Goal: Task Accomplishment & Management: Manage account settings

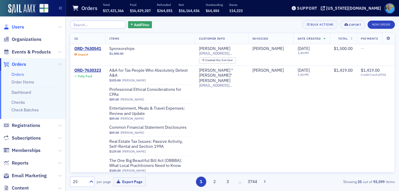
click at [20, 27] on span "Users" at bounding box center [18, 27] width 12 height 6
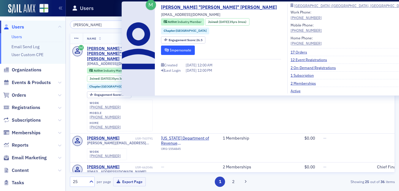
type input "[PERSON_NAME]"
click at [169, 47] on button "Impersonate" at bounding box center [178, 50] width 34 height 9
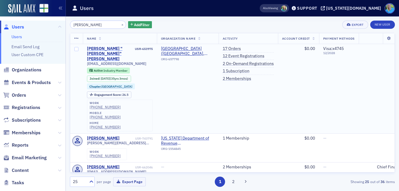
click at [117, 49] on div "[PERSON_NAME] "[PERSON_NAME]" [PERSON_NAME]" at bounding box center [110, 54] width 47 height 16
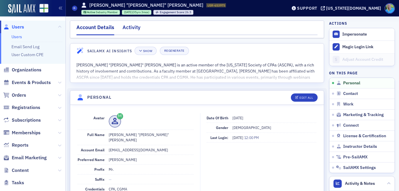
click at [134, 29] on div "Activity" at bounding box center [132, 29] width 18 height 11
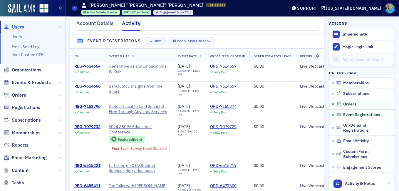
scroll to position [370, 0]
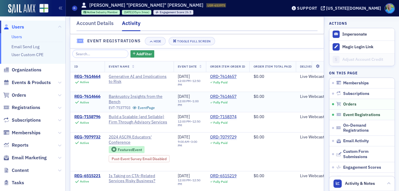
click at [88, 98] on div "REG-7614666" at bounding box center [87, 96] width 26 height 5
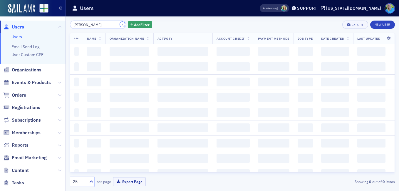
click at [120, 26] on button "×" at bounding box center [122, 24] width 5 height 5
click at [111, 24] on input "clint dillard" at bounding box center [98, 25] width 56 height 8
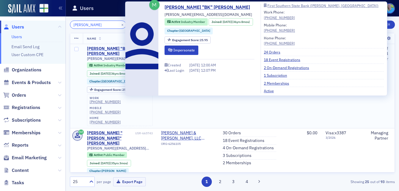
type input "barry kennedy"
click at [113, 47] on div "Barry "BK" Kennedy" at bounding box center [110, 51] width 47 height 10
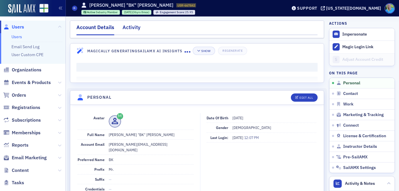
click at [124, 28] on div "Activity" at bounding box center [132, 29] width 18 height 11
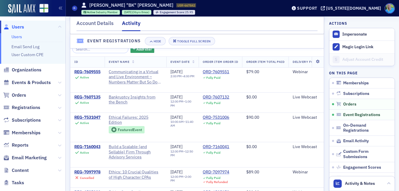
scroll to position [382, 0]
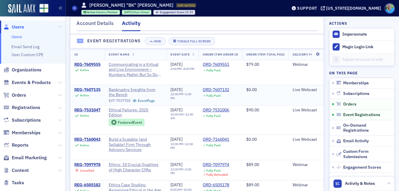
click at [88, 93] on div "REG-7607135" at bounding box center [87, 89] width 26 height 5
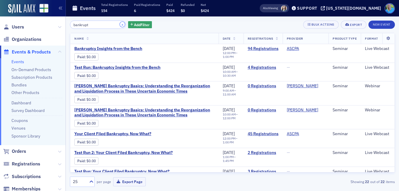
click at [120, 24] on button "×" at bounding box center [122, 24] width 5 height 5
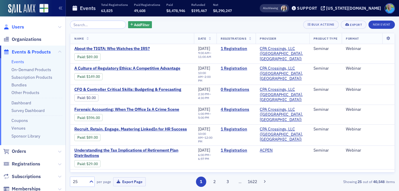
click at [16, 24] on span "Users" at bounding box center [18, 27] width 12 height 6
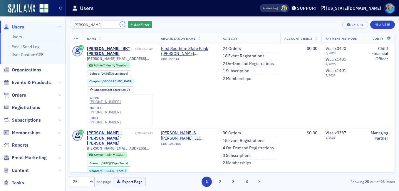
click at [120, 25] on button "×" at bounding box center [122, 24] width 5 height 5
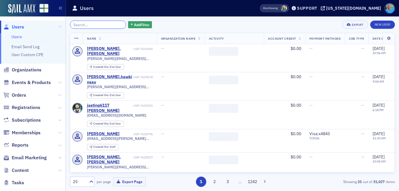
click at [115, 24] on input "search" at bounding box center [98, 25] width 56 height 8
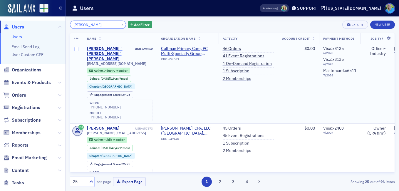
type input "danny gray"
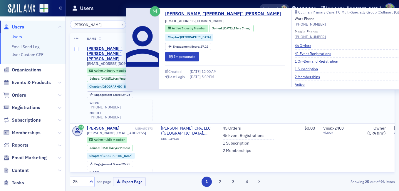
click at [120, 47] on div "Daniel "Danny" Gray" at bounding box center [110, 54] width 47 height 16
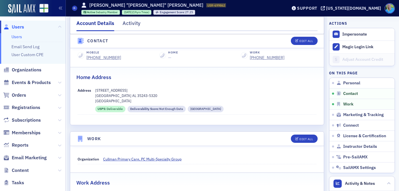
scroll to position [235, 0]
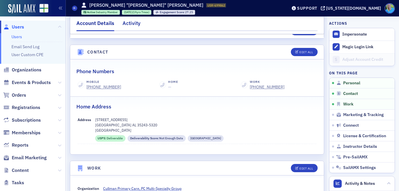
click at [128, 26] on div "Activity" at bounding box center [132, 24] width 18 height 11
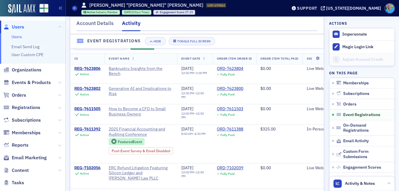
scroll to position [399, 0]
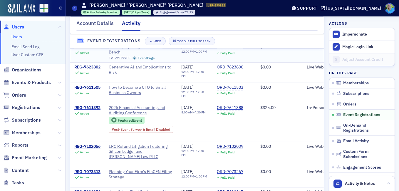
click at [93, 50] on div "REG-7623806" at bounding box center [87, 47] width 26 height 5
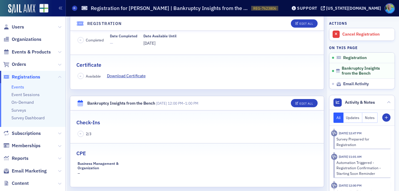
scroll to position [107, 0]
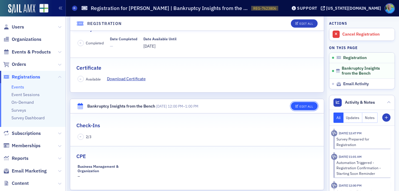
click at [300, 106] on div "Edit All" at bounding box center [307, 106] width 14 height 3
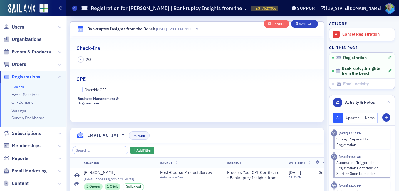
scroll to position [203, 0]
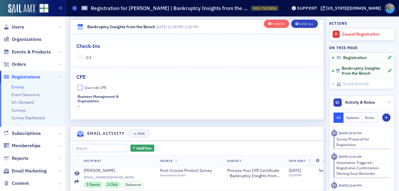
click at [82, 87] on input "Override CPE" at bounding box center [80, 87] width 5 height 5
checkbox input "true"
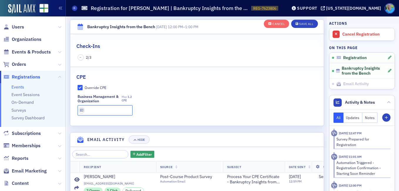
click at [90, 113] on input "text" at bounding box center [105, 110] width 55 height 10
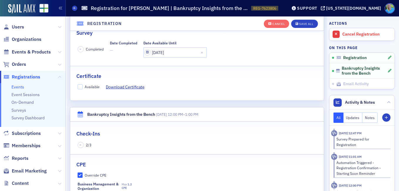
scroll to position [115, 0]
type input "1.2 CPE"
click at [82, 86] on input "Available" at bounding box center [80, 87] width 5 height 5
checkbox input "true"
click at [304, 26] on button "Save All" at bounding box center [304, 24] width 26 height 8
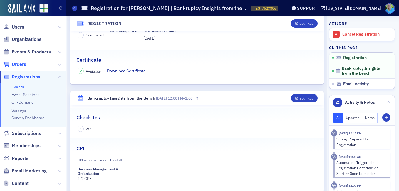
click at [24, 65] on span "Orders" at bounding box center [19, 64] width 14 height 6
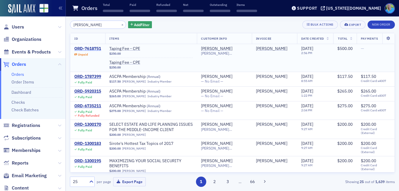
type input "jim martin"
click at [90, 49] on div "ORD-7618751" at bounding box center [87, 48] width 27 height 5
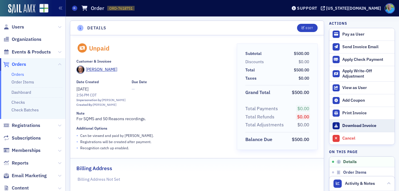
click at [345, 127] on div "Download Invoice" at bounding box center [366, 125] width 49 height 5
drag, startPoint x: 22, startPoint y: 63, endPoint x: 17, endPoint y: 50, distance: 13.2
click at [22, 63] on span "Orders" at bounding box center [19, 64] width 14 height 6
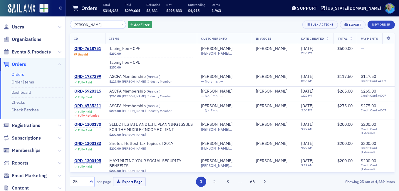
click at [21, 66] on span "Orders" at bounding box center [19, 64] width 14 height 6
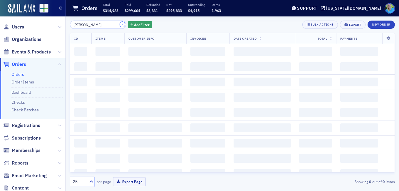
click at [120, 25] on button "×" at bounding box center [122, 24] width 5 height 5
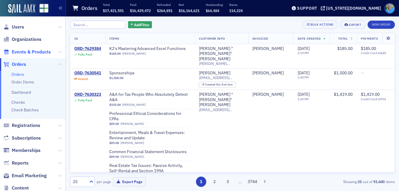
click at [44, 54] on span "Events & Products" at bounding box center [31, 52] width 39 height 6
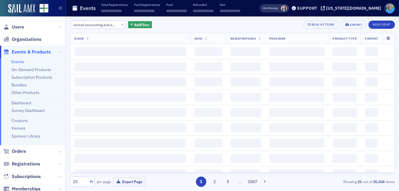
scroll to position [0, 11]
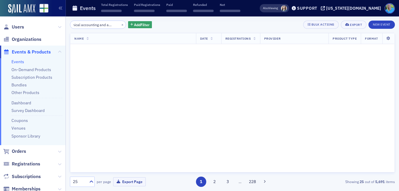
scroll to position [0, 14]
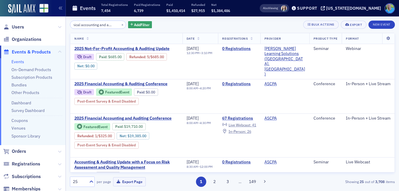
type input "Finanical accounting and auditing"
click at [120, 25] on button "×" at bounding box center [122, 24] width 5 height 5
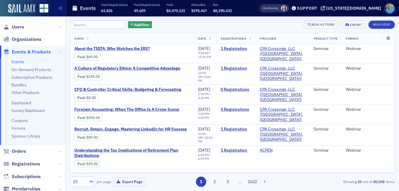
click at [20, 61] on link "Events" at bounding box center [17, 61] width 13 height 5
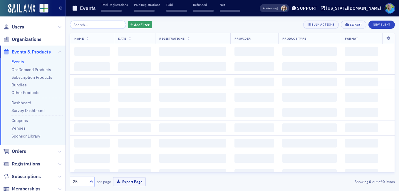
click at [96, 24] on input "search" at bounding box center [98, 25] width 56 height 8
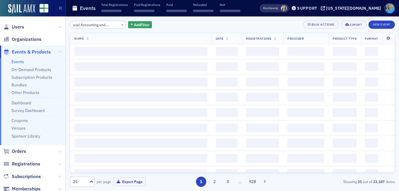
scroll to position [0, 15]
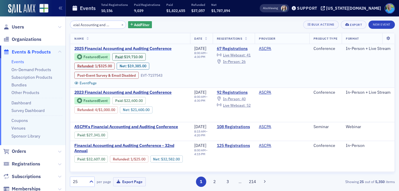
type input "Financial Accounting and Auditing"
click at [134, 46] on span "2025 Financial Accounting and Auditing Conference" at bounding box center [123, 48] width 99 height 5
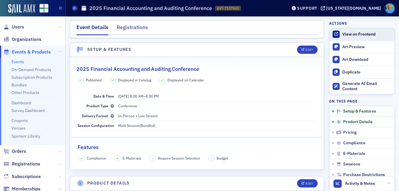
click at [347, 33] on div "View on Frontend" at bounding box center [366, 34] width 49 height 5
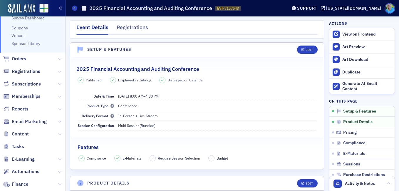
scroll to position [118, 0]
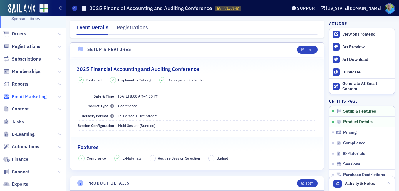
click at [42, 98] on span "Email Marketing" at bounding box center [29, 96] width 35 height 6
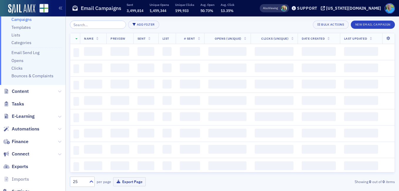
click at [103, 26] on input "search" at bounding box center [98, 25] width 56 height 8
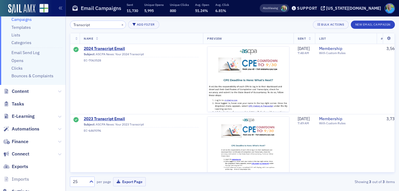
type input "Transcript"
click at [110, 46] on span "2024 Transcript Email" at bounding box center [141, 48] width 115 height 5
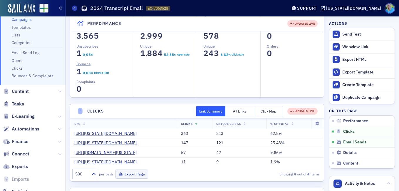
scroll to position [176, 0]
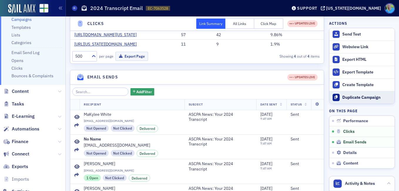
click at [344, 98] on div "Duplicate Campaign" at bounding box center [366, 97] width 49 height 5
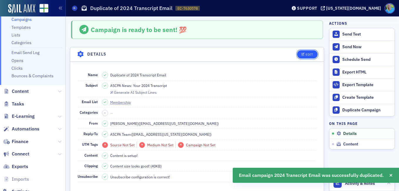
click at [299, 57] on button "Edit" at bounding box center [307, 54] width 20 height 8
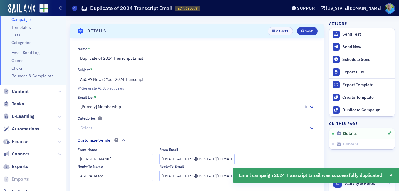
scroll to position [28, 0]
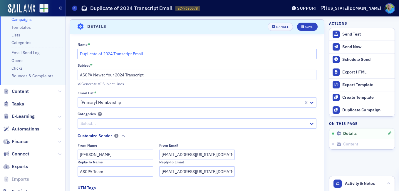
drag, startPoint x: 112, startPoint y: 53, endPoint x: 65, endPoint y: 54, distance: 46.7
click at [65, 54] on div "Users Organizations Events & Products Orders Registrations Subscriptions Member…" at bounding box center [199, 95] width 399 height 191
drag, startPoint x: 112, startPoint y: 53, endPoint x: 79, endPoint y: 53, distance: 33.2
click at [79, 53] on input "Duplicate of 2024 Transcript Email" at bounding box center [197, 54] width 239 height 10
drag, startPoint x: 113, startPoint y: 54, endPoint x: 71, endPoint y: 53, distance: 41.7
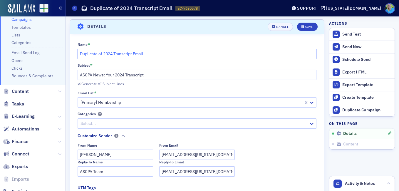
click at [71, 53] on div "Name * Duplicate of 2024 Transcript Email Subject * ASCPA News: Your 2024 Trans…" at bounding box center [197, 190] width 254 height 297
type input "2025 Transcript Email"
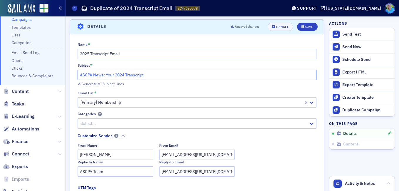
click at [123, 75] on input "ASCPA News: Your 2024 Transcript" at bounding box center [197, 75] width 239 height 10
click at [125, 74] on input "ASCPA News: Your 2024 Transcript" at bounding box center [197, 75] width 239 height 10
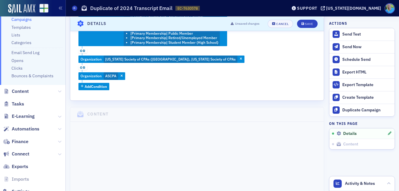
scroll to position [322, 0]
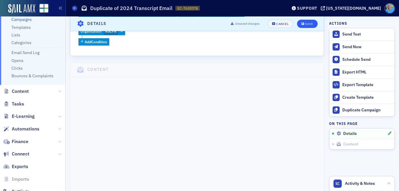
type input "ASCPA News: Your 2025 Transcript"
click at [311, 22] on button "Save" at bounding box center [307, 23] width 20 height 8
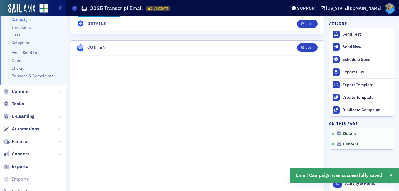
scroll to position [292, 0]
click at [306, 48] on div "Edit" at bounding box center [309, 46] width 7 height 3
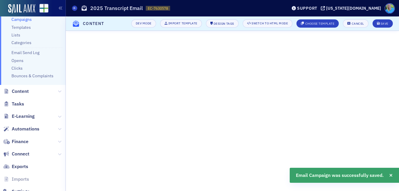
scroll to position [145, 0]
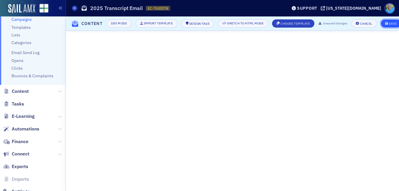
click at [391, 22] on div "Save" at bounding box center [393, 23] width 8 height 3
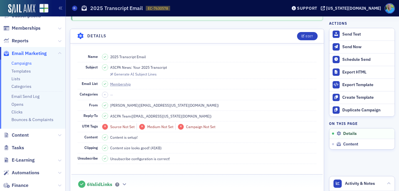
scroll to position [49, 0]
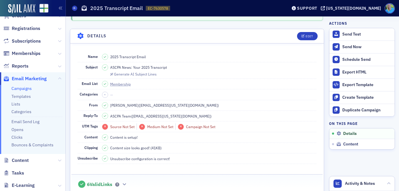
click at [26, 89] on link "Campaigns" at bounding box center [21, 88] width 20 height 5
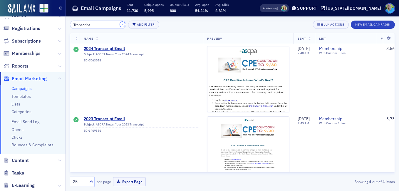
click at [120, 25] on button "×" at bounding box center [122, 24] width 5 height 5
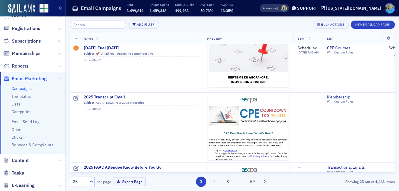
scroll to position [382, 0]
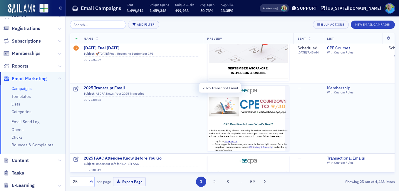
click at [115, 86] on span "2025 Transcript Email" at bounding box center [141, 88] width 115 height 5
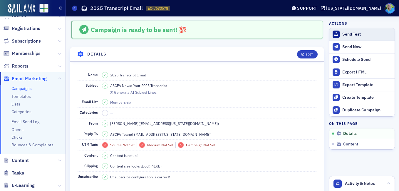
click at [350, 36] on div "Send Test" at bounding box center [366, 34] width 49 height 5
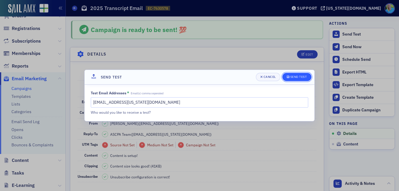
click at [307, 74] on button "Send Test" at bounding box center [296, 77] width 29 height 8
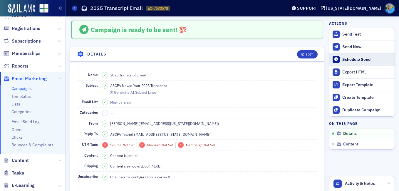
click at [343, 60] on div "Schedule Send" at bounding box center [366, 59] width 49 height 5
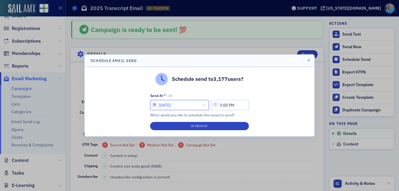
click at [190, 104] on input "[DATE]" at bounding box center [179, 105] width 59 height 10
select select "8"
select select "2025"
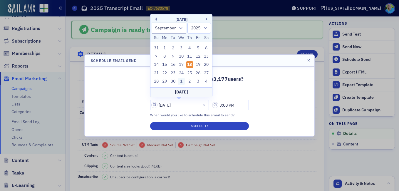
click at [180, 81] on div "1" at bounding box center [181, 81] width 7 height 7
type input "[DATE]"
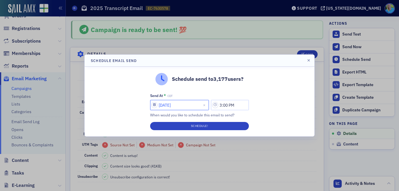
click at [188, 106] on input "[DATE]" at bounding box center [179, 105] width 59 height 10
select select "9"
select select "2025"
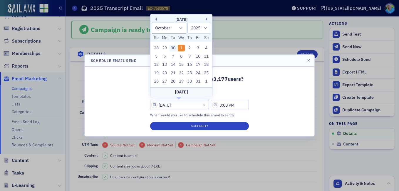
click at [172, 46] on div "30" at bounding box center [173, 48] width 7 height 7
type input "[DATE]"
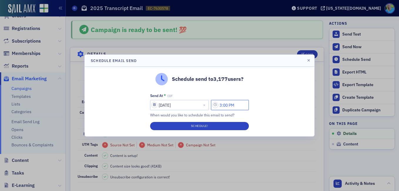
click at [225, 103] on input "3:00 PM" at bounding box center [230, 105] width 38 height 10
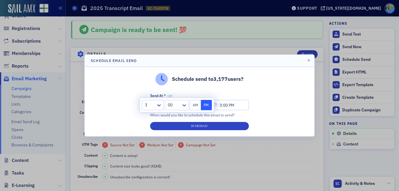
click at [160, 101] on div at bounding box center [159, 105] width 7 height 10
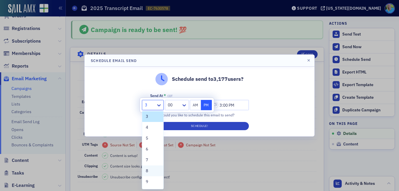
scroll to position [55, 0]
click at [146, 170] on span "11" at bounding box center [148, 171] width 5 height 6
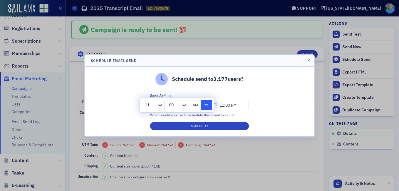
click at [195, 108] on button "AM" at bounding box center [195, 105] width 11 height 10
type input "11:00 AM"
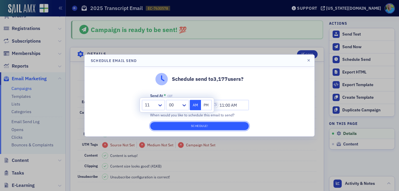
click at [195, 126] on button "Schedule!" at bounding box center [199, 126] width 99 height 8
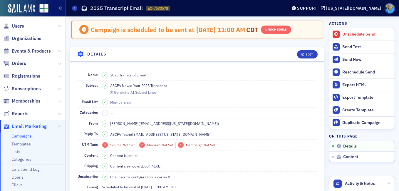
scroll to position [0, 0]
click at [23, 63] on span "Orders" at bounding box center [19, 64] width 14 height 6
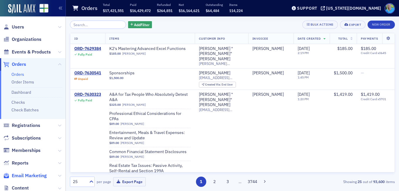
click at [34, 174] on span "Email Marketing" at bounding box center [29, 176] width 35 height 6
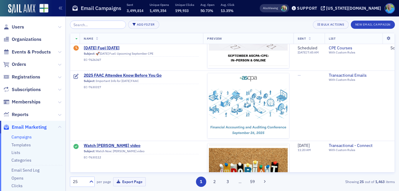
scroll to position [470, 0]
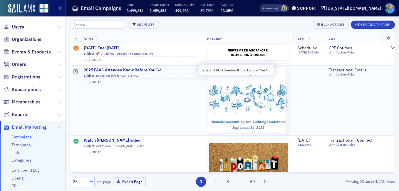
click at [146, 70] on span "2025 FAAC Attendee Know Before You Go" at bounding box center [141, 70] width 115 height 5
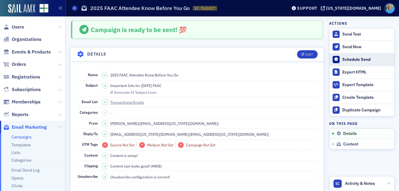
click at [353, 61] on div "Schedule Send" at bounding box center [366, 59] width 49 height 5
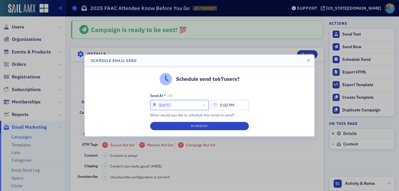
click at [186, 103] on input "[DATE]" at bounding box center [179, 105] width 59 height 10
select select "8"
select select "2025"
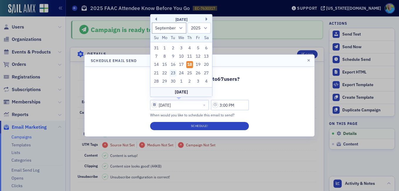
click at [170, 73] on div "23" at bounding box center [173, 73] width 7 height 7
type input "[DATE]"
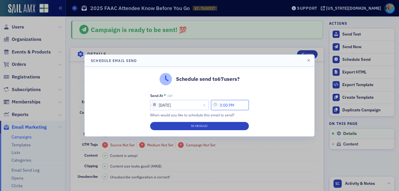
click at [223, 103] on input "3:00 PM" at bounding box center [230, 105] width 38 height 10
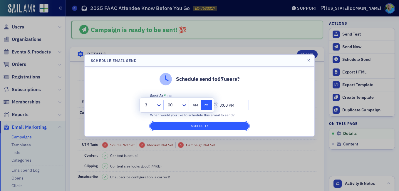
click at [166, 126] on button "Schedule!" at bounding box center [199, 126] width 99 height 8
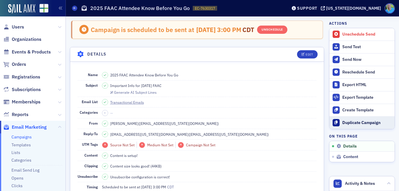
click at [354, 123] on div "Duplicate Campaign" at bounding box center [366, 122] width 49 height 5
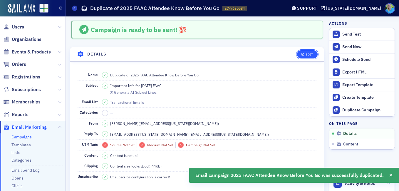
click at [297, 54] on button "Edit" at bounding box center [307, 54] width 20 height 8
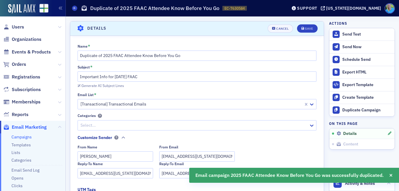
scroll to position [28, 0]
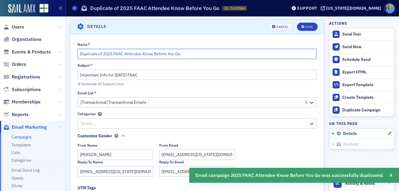
drag, startPoint x: 102, startPoint y: 53, endPoint x: 70, endPoint y: 53, distance: 31.7
click at [70, 53] on section "Details Cancel Save Name * Duplicate of 2025 FAAC Attendee Know Before You Go S…" at bounding box center [197, 149] width 254 height 261
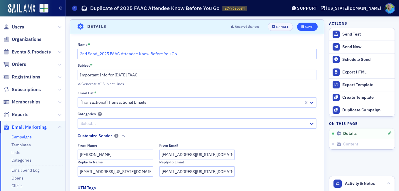
type input "2nd Send_2025 FAAC Attendee Know Before You Go"
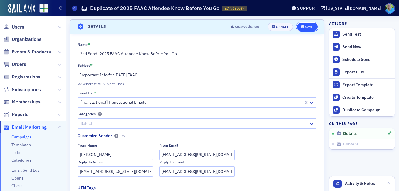
click at [297, 26] on button "Save" at bounding box center [307, 27] width 20 height 8
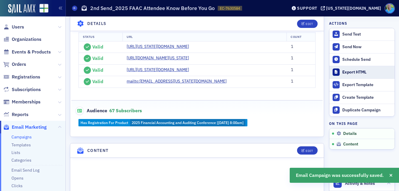
scroll to position [175, 0]
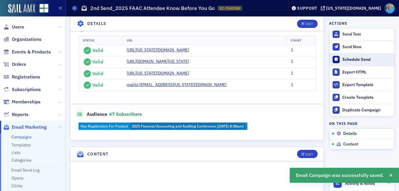
click at [348, 58] on div "Schedule Send" at bounding box center [366, 59] width 49 height 5
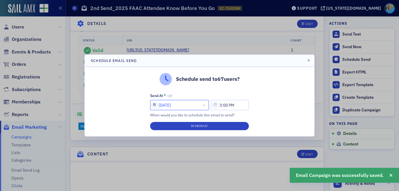
select select "8"
select select "2025"
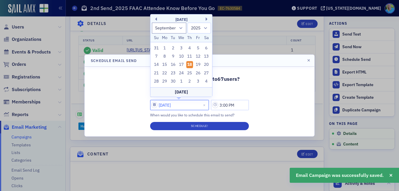
click at [195, 105] on input "[DATE]" at bounding box center [179, 105] width 59 height 10
click at [190, 72] on div "25" at bounding box center [189, 73] width 7 height 7
type input "[DATE]"
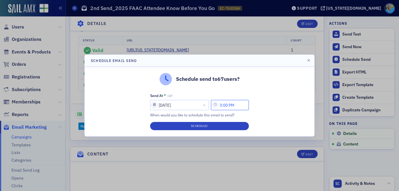
click at [219, 105] on input "3:00 PM" at bounding box center [230, 105] width 38 height 10
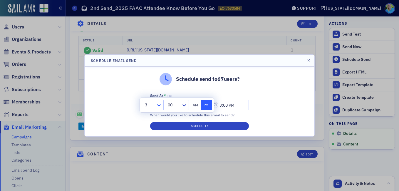
click at [161, 102] on div at bounding box center [159, 105] width 7 height 6
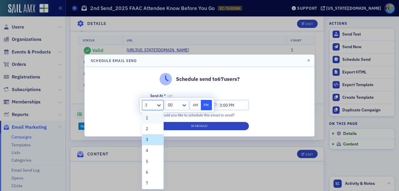
click at [150, 119] on div "1" at bounding box center [153, 118] width 14 height 6
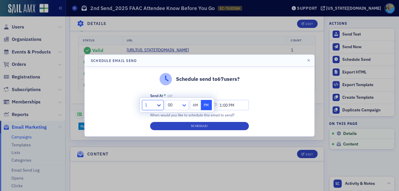
click at [182, 105] on icon at bounding box center [184, 105] width 6 height 6
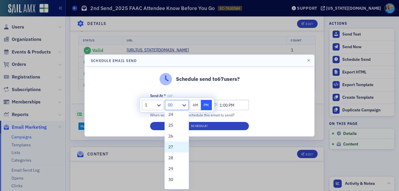
scroll to position [294, 0]
click at [173, 152] on span "30" at bounding box center [170, 150] width 5 height 6
type input "1:30 PM"
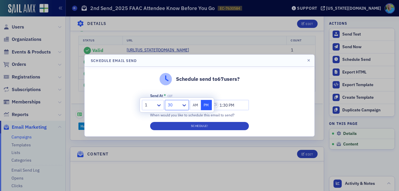
click at [262, 101] on div "Schedule send to 67 users? Send At * CDT [DATE] 1:30 PM When would you like to …" at bounding box center [200, 102] width 230 height 70
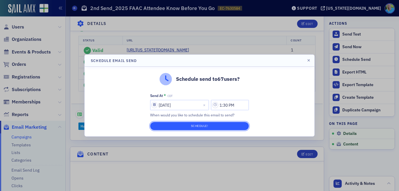
click at [223, 126] on button "Schedule!" at bounding box center [199, 126] width 99 height 8
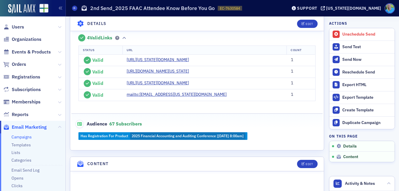
scroll to position [185, 0]
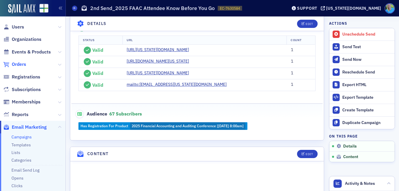
click at [16, 67] on span "Orders" at bounding box center [19, 64] width 14 height 6
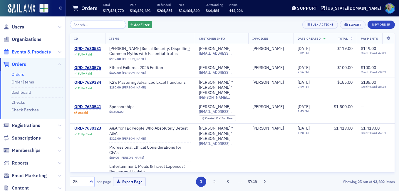
click at [37, 52] on span "Events & Products" at bounding box center [31, 52] width 39 height 6
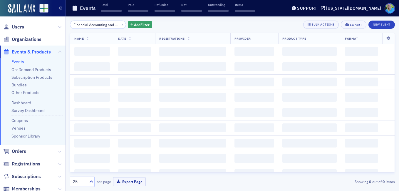
scroll to position [0, 15]
click at [120, 25] on button "×" at bounding box center [122, 24] width 5 height 5
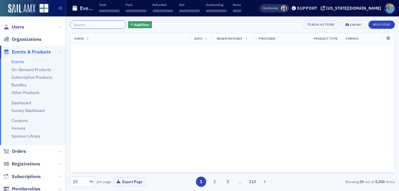
click at [115, 25] on input "Financial Accounting and Auditing" at bounding box center [98, 25] width 56 height 8
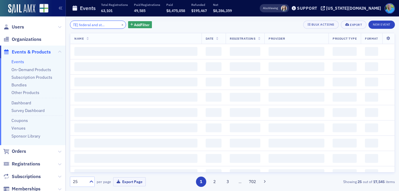
scroll to position [0, 16]
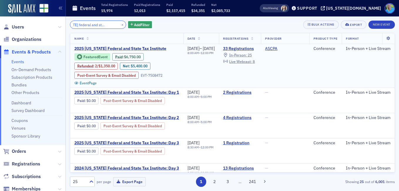
type input "[US_STATE] federal and state tax inst"
click at [123, 46] on span "2025 [US_STATE] Federal and State Tax Institute" at bounding box center [123, 48] width 99 height 5
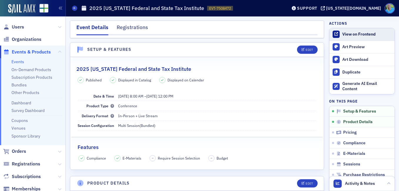
click at [345, 32] on div "View on Frontend" at bounding box center [366, 34] width 49 height 5
